Goal: Transaction & Acquisition: Purchase product/service

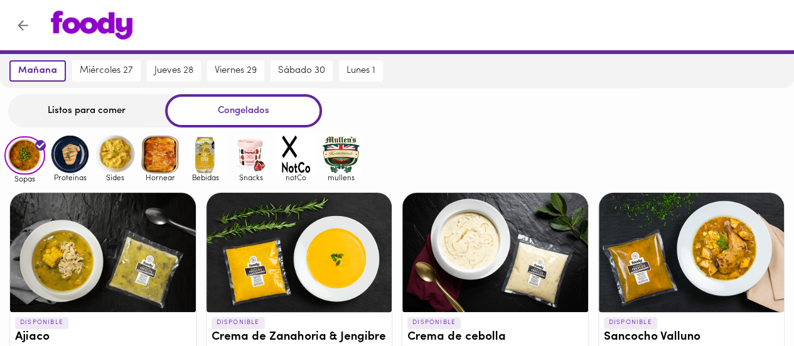
scroll to position [63, 0]
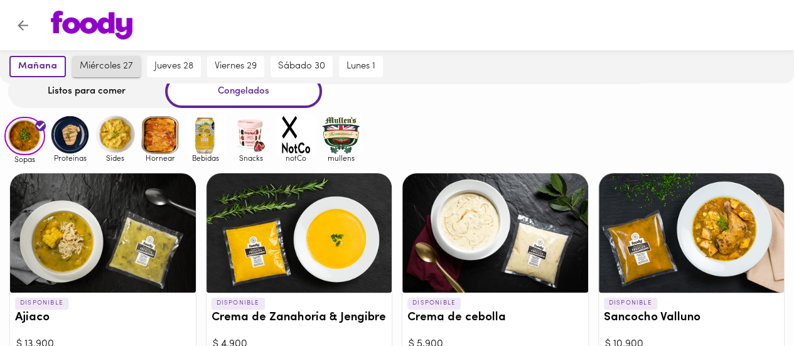
click at [94, 72] on span "miércoles 27" at bounding box center [106, 66] width 53 height 11
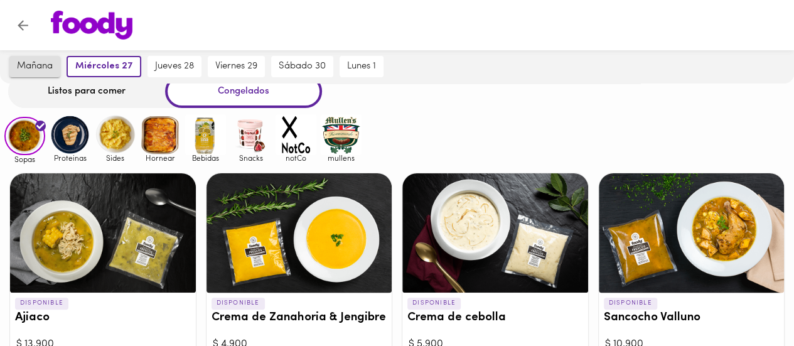
click at [60, 57] on button "mañana" at bounding box center [34, 66] width 51 height 21
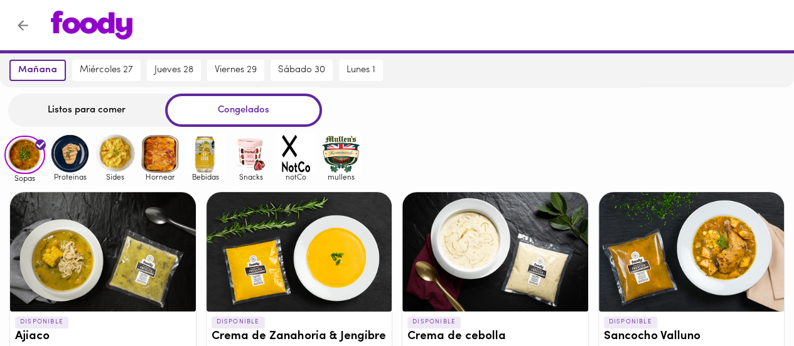
scroll to position [0, 0]
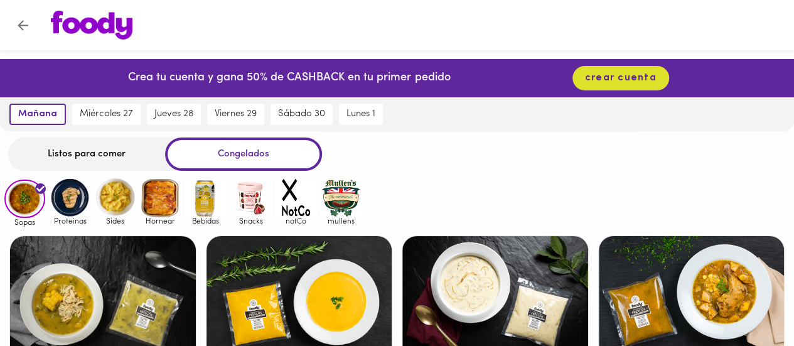
click at [102, 159] on div "Listos para comer" at bounding box center [86, 153] width 157 height 33
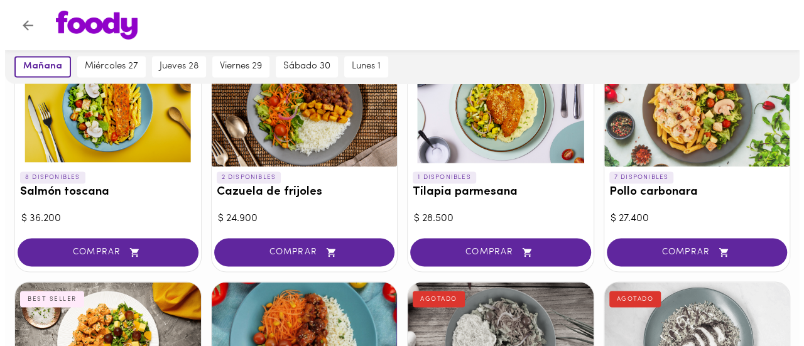
scroll to position [1040, 0]
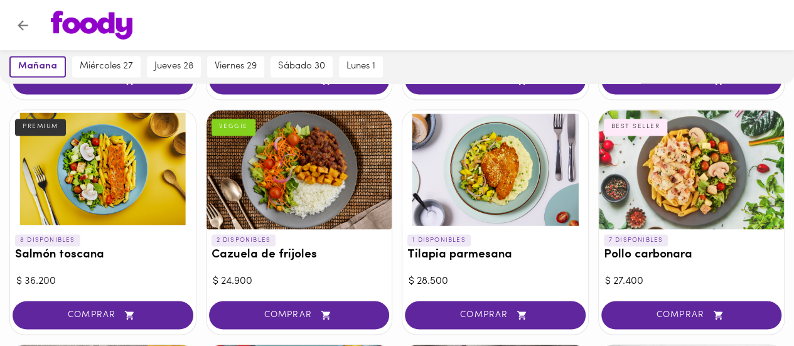
click at [688, 149] on div at bounding box center [692, 169] width 186 height 119
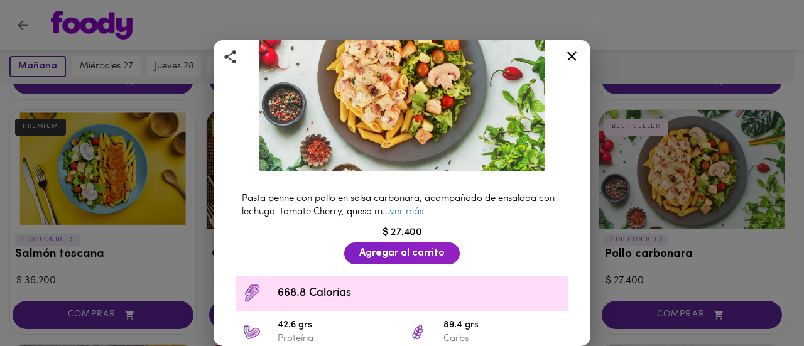
scroll to position [126, 0]
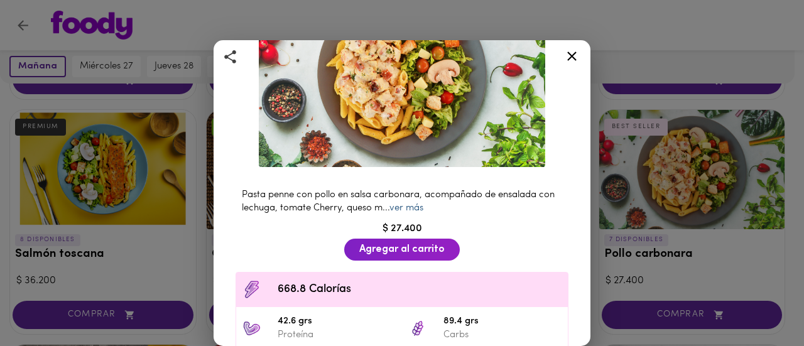
click at [421, 203] on link "ver más" at bounding box center [406, 207] width 34 height 9
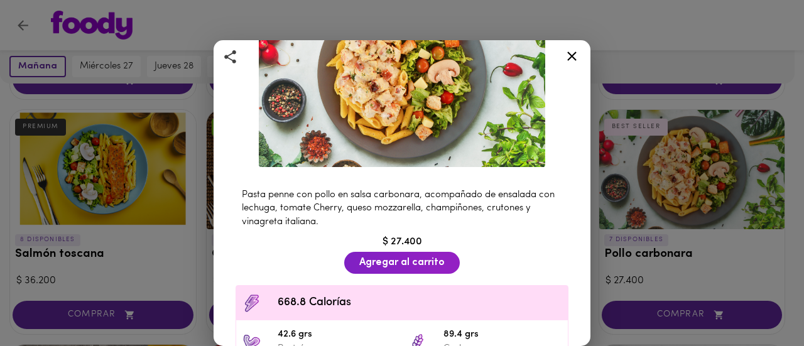
click at [423, 204] on span "Pasta penne con pollo en salsa carbonara, acompañado de ensalada con lechuga, t…" at bounding box center [398, 208] width 313 height 36
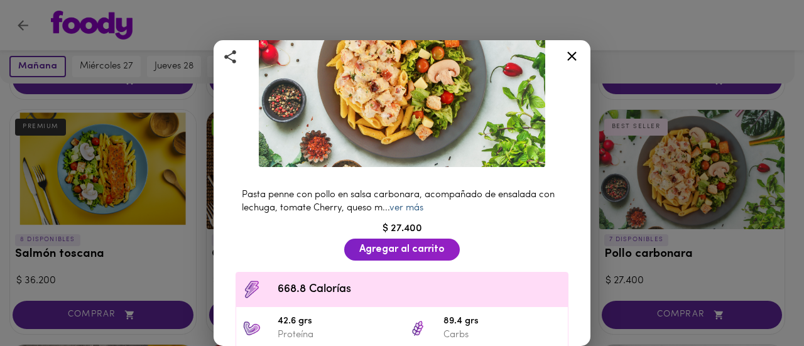
click at [423, 203] on link "ver más" at bounding box center [406, 207] width 34 height 9
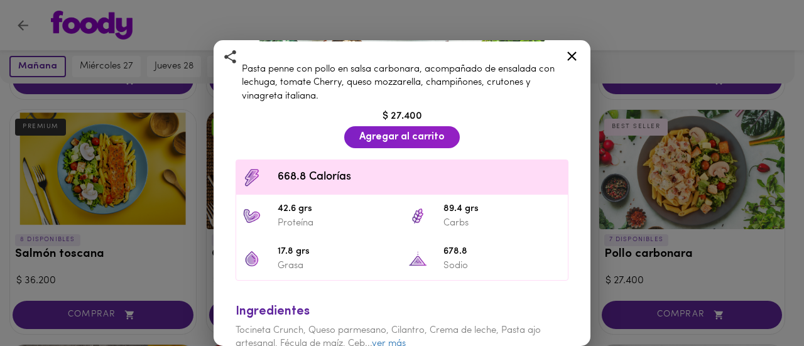
scroll to position [306, 0]
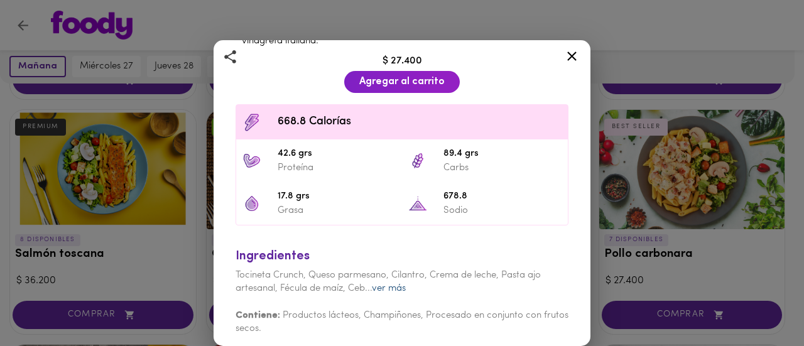
click at [397, 284] on link "ver más" at bounding box center [389, 288] width 34 height 9
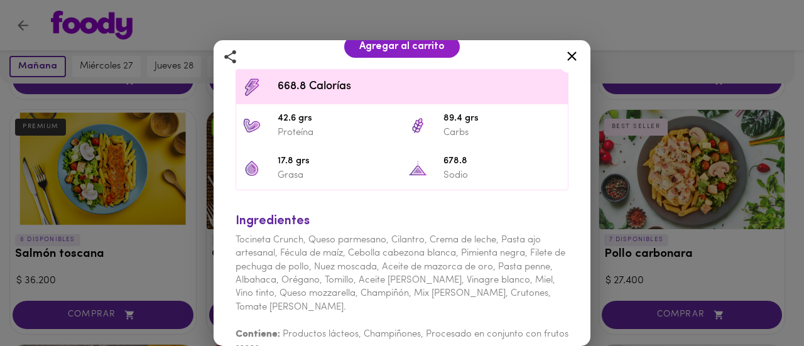
scroll to position [360, 0]
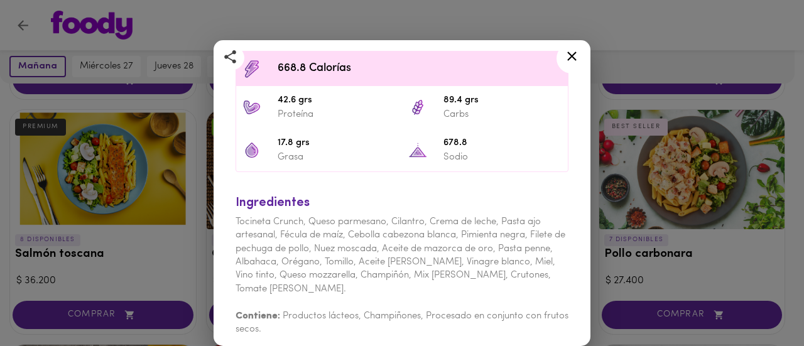
click at [571, 58] on icon at bounding box center [572, 56] width 16 height 16
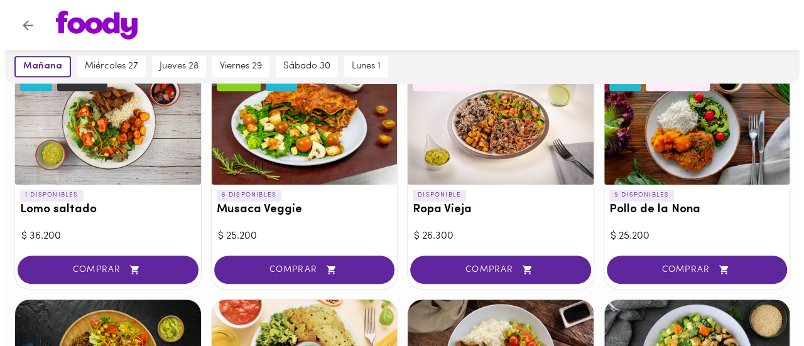
scroll to position [350, 0]
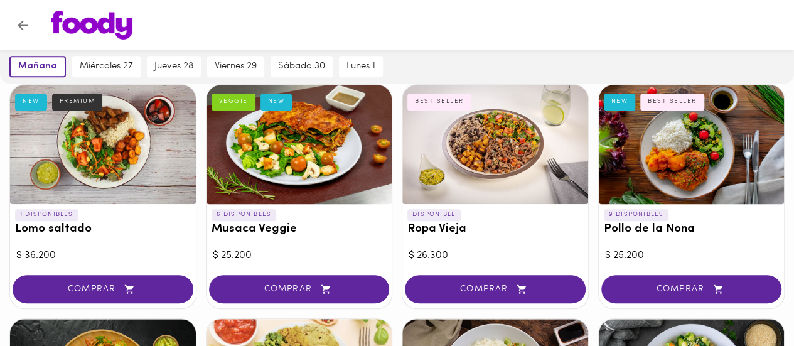
click at [447, 237] on div "DISPONIBLE Ropa Vieja BEST SELLER" at bounding box center [495, 224] width 186 height 41
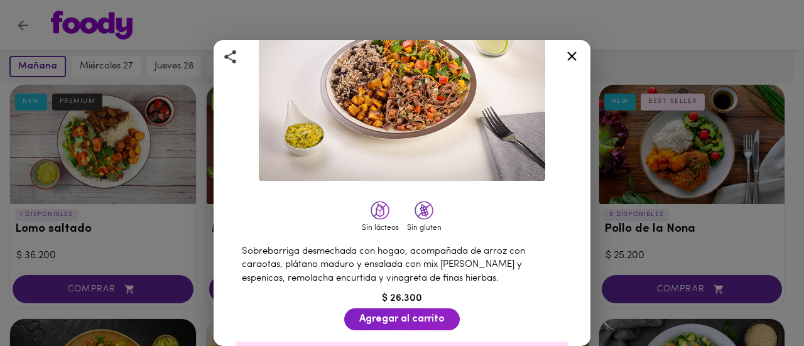
scroll to position [111, 0]
click at [575, 55] on icon at bounding box center [572, 56] width 16 height 16
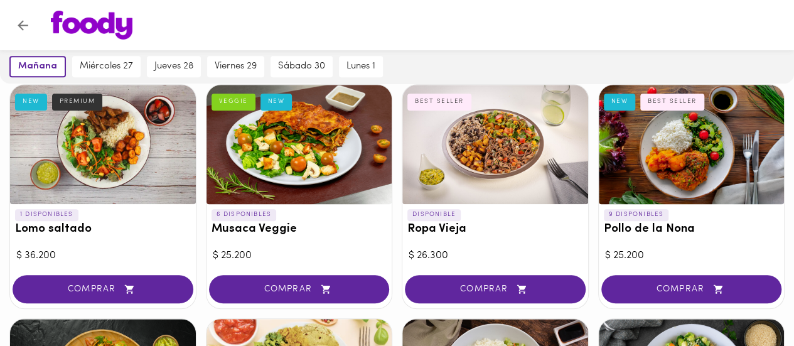
click at [693, 165] on div at bounding box center [692, 144] width 186 height 119
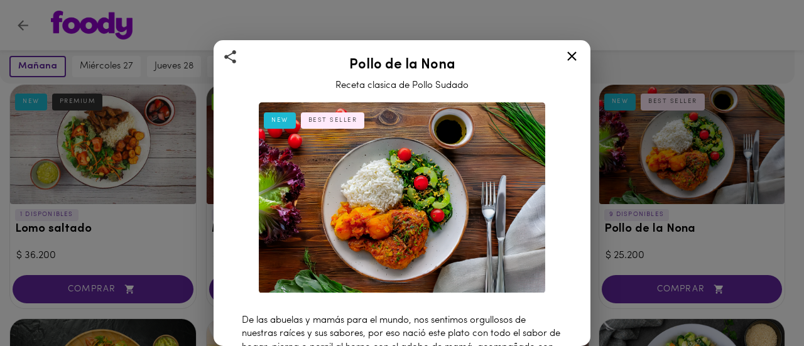
click at [573, 50] on icon at bounding box center [572, 56] width 16 height 16
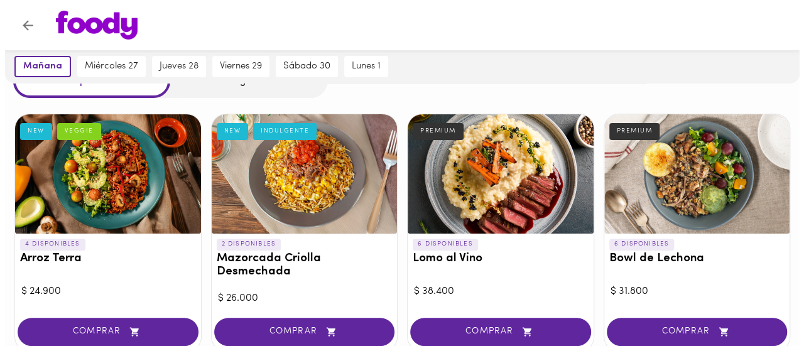
scroll to position [99, 0]
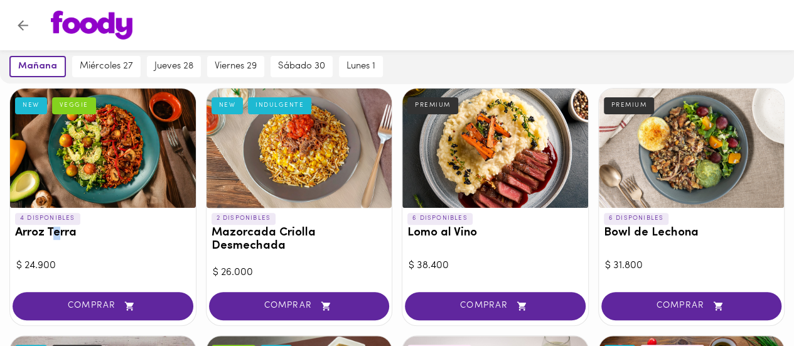
click at [58, 239] on h3 "Arroz Terra" at bounding box center [103, 233] width 176 height 13
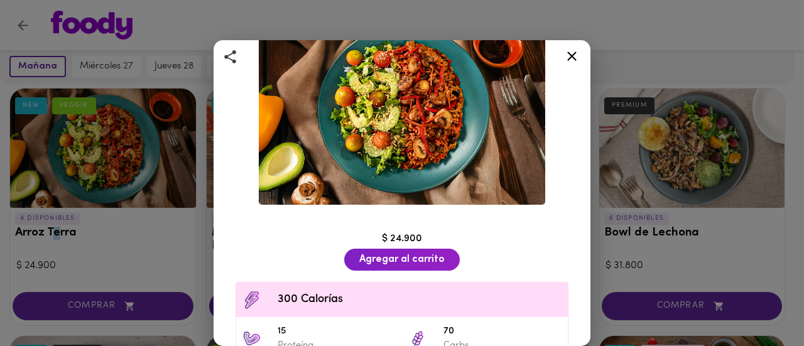
scroll to position [241, 0]
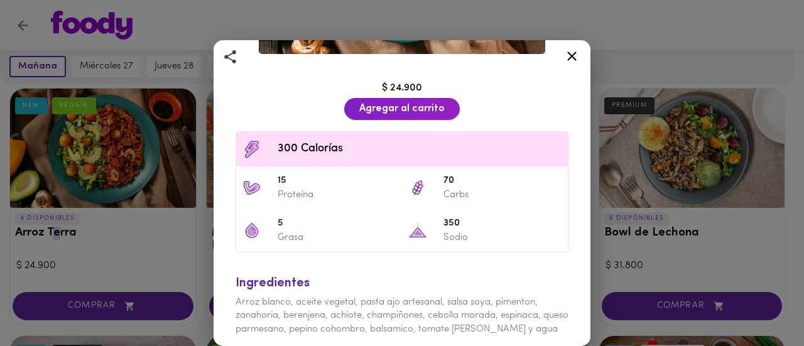
click at [568, 52] on icon at bounding box center [572, 56] width 16 height 16
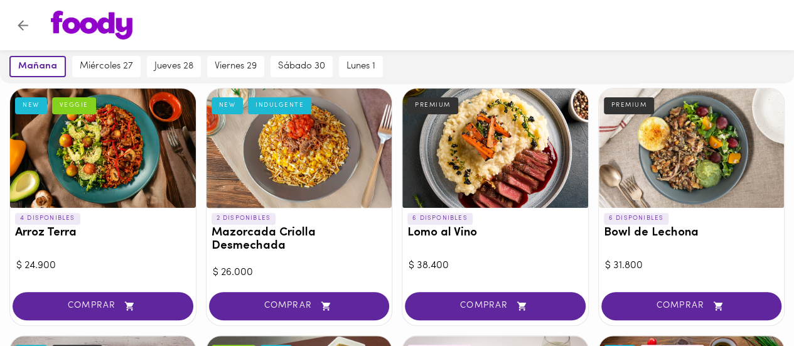
click at [706, 178] on div at bounding box center [692, 148] width 186 height 119
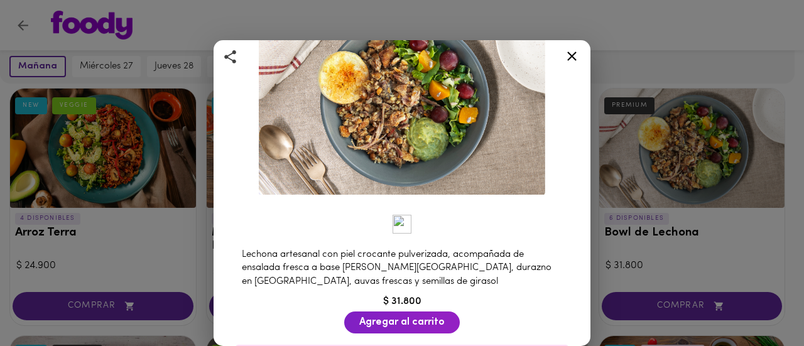
scroll to position [63, 0]
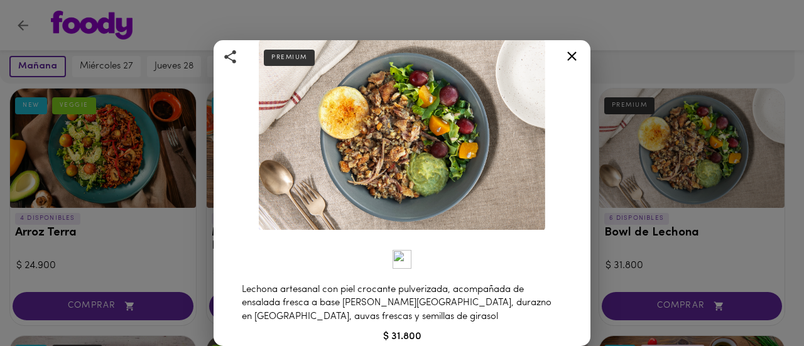
click at [576, 53] on icon at bounding box center [572, 56] width 16 height 16
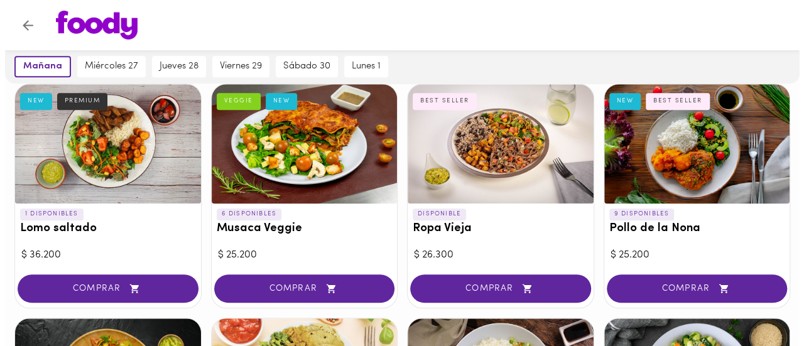
scroll to position [350, 0]
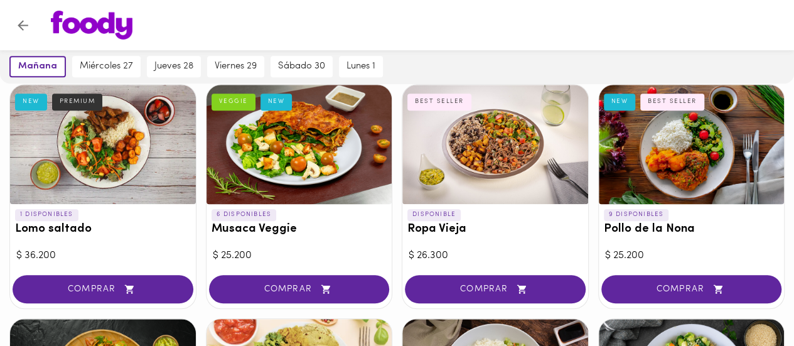
click at [122, 148] on div at bounding box center [103, 144] width 186 height 119
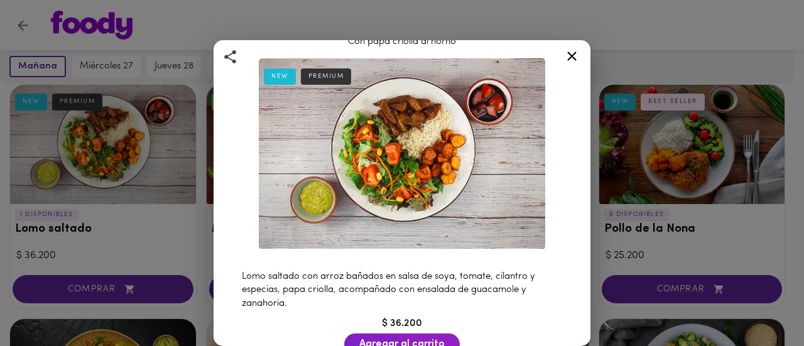
scroll to position [63, 0]
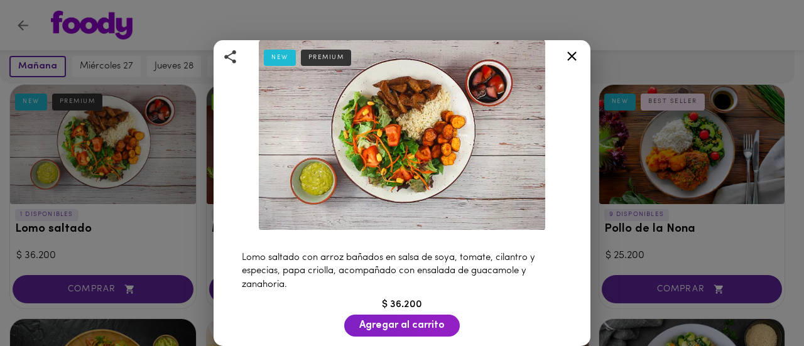
click at [569, 57] on icon at bounding box center [572, 56] width 16 height 16
